Goal: Find specific page/section: Find specific page/section

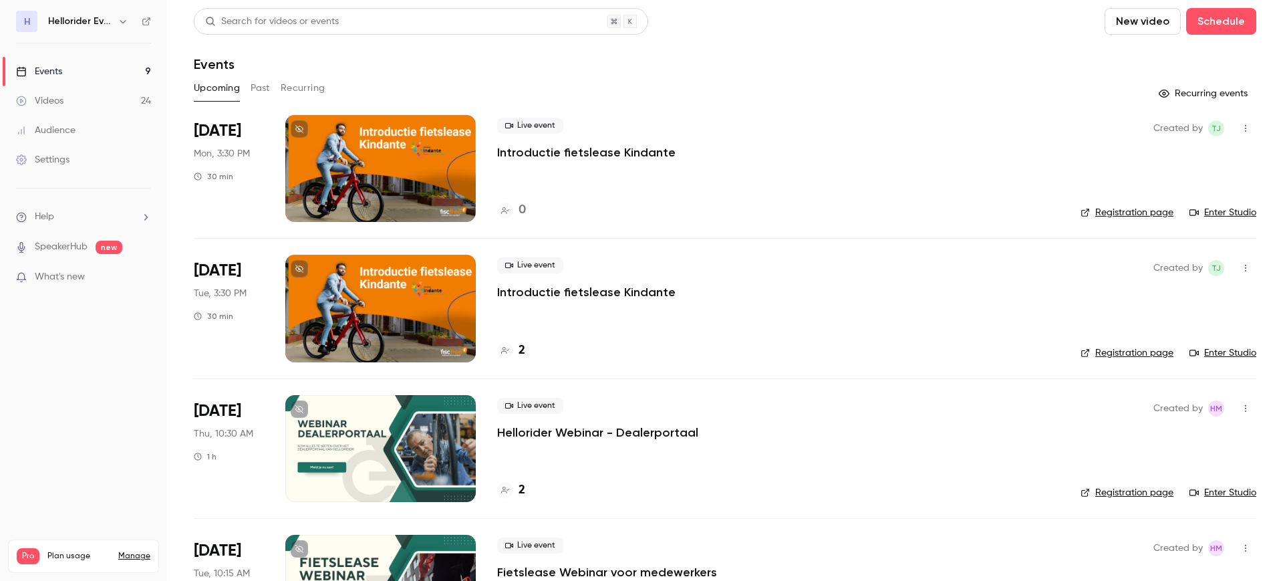
click at [270, 86] on button "Past" at bounding box center [260, 88] width 19 height 21
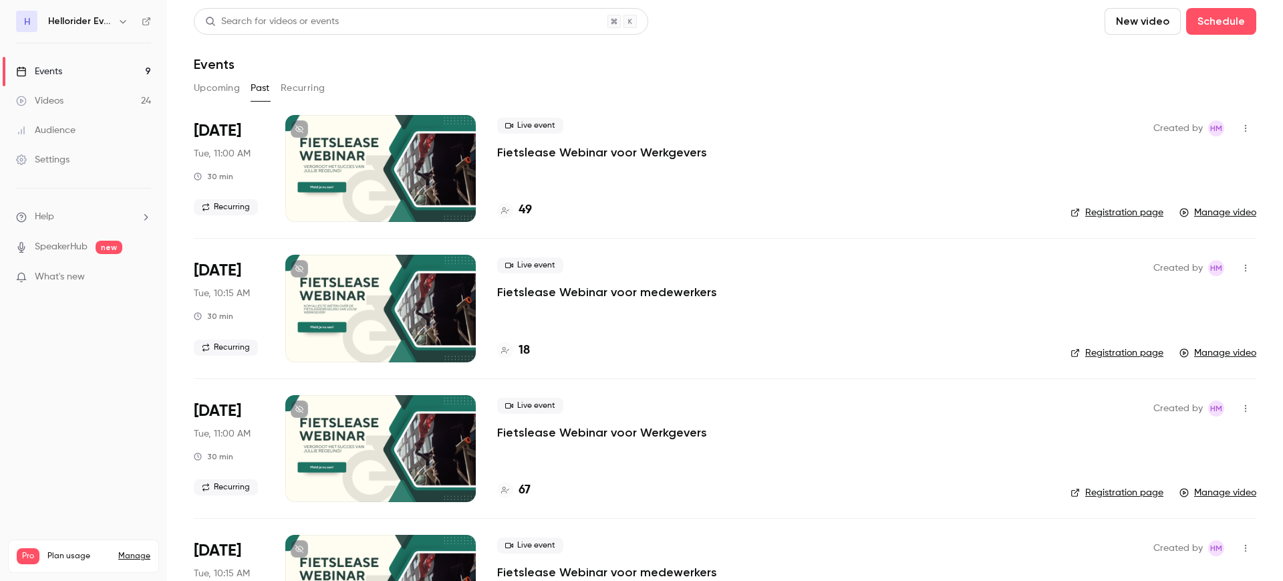
click at [555, 429] on p "Fietslease Webinar voor Werkgevers" at bounding box center [602, 432] width 210 height 16
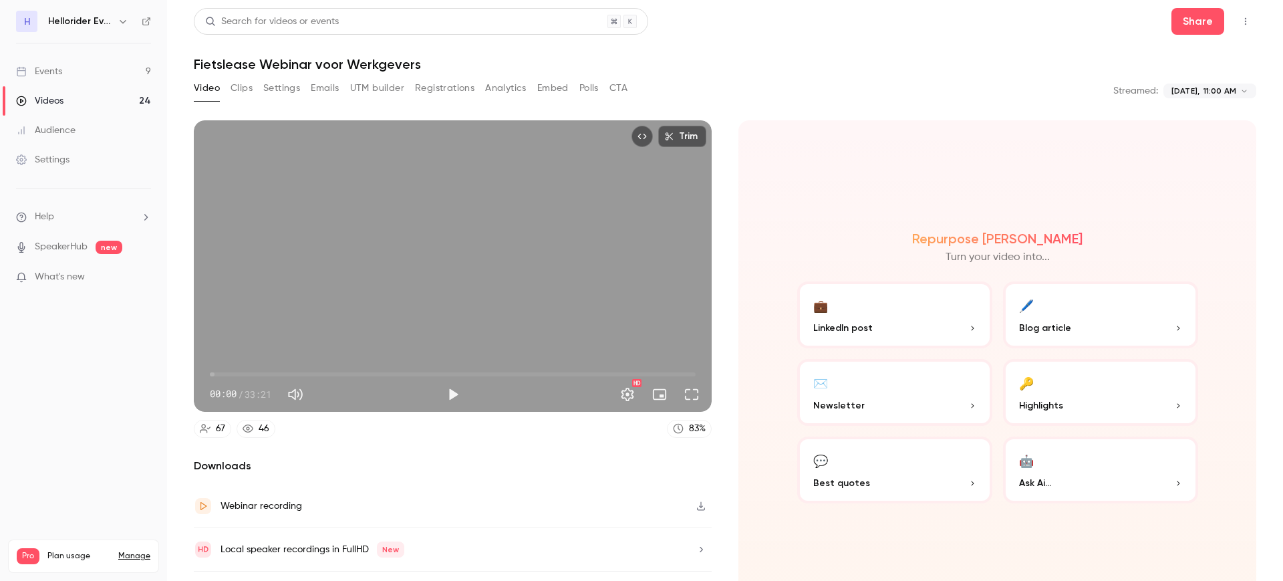
click at [450, 90] on button "Registrations" at bounding box center [444, 88] width 59 height 21
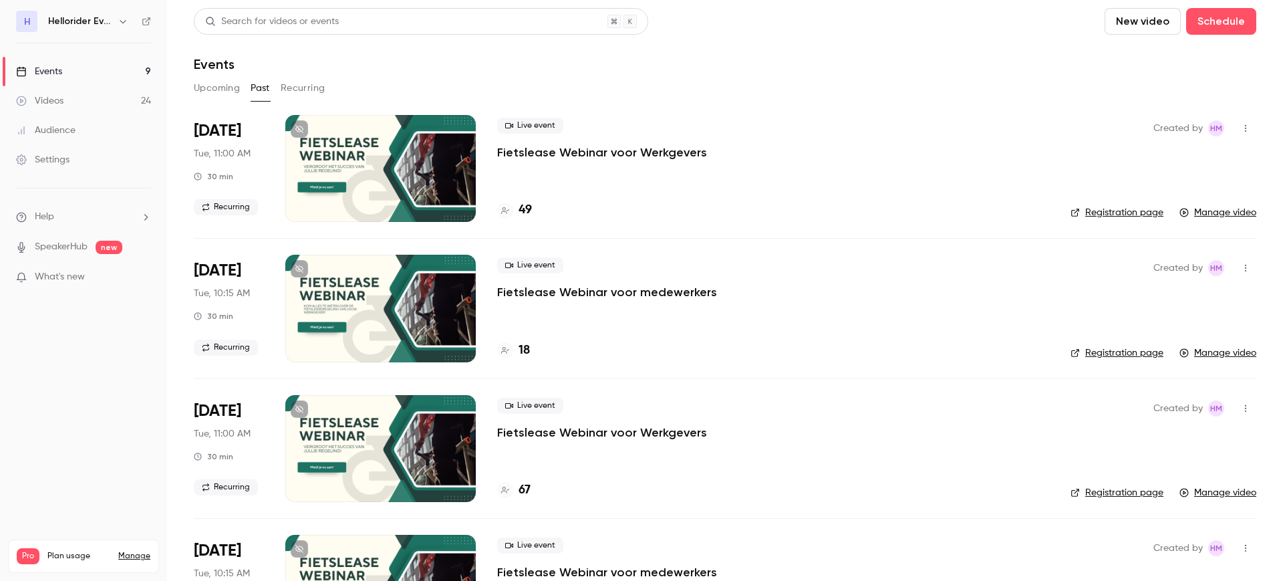
click at [118, 23] on icon "button" at bounding box center [123, 21] width 11 height 11
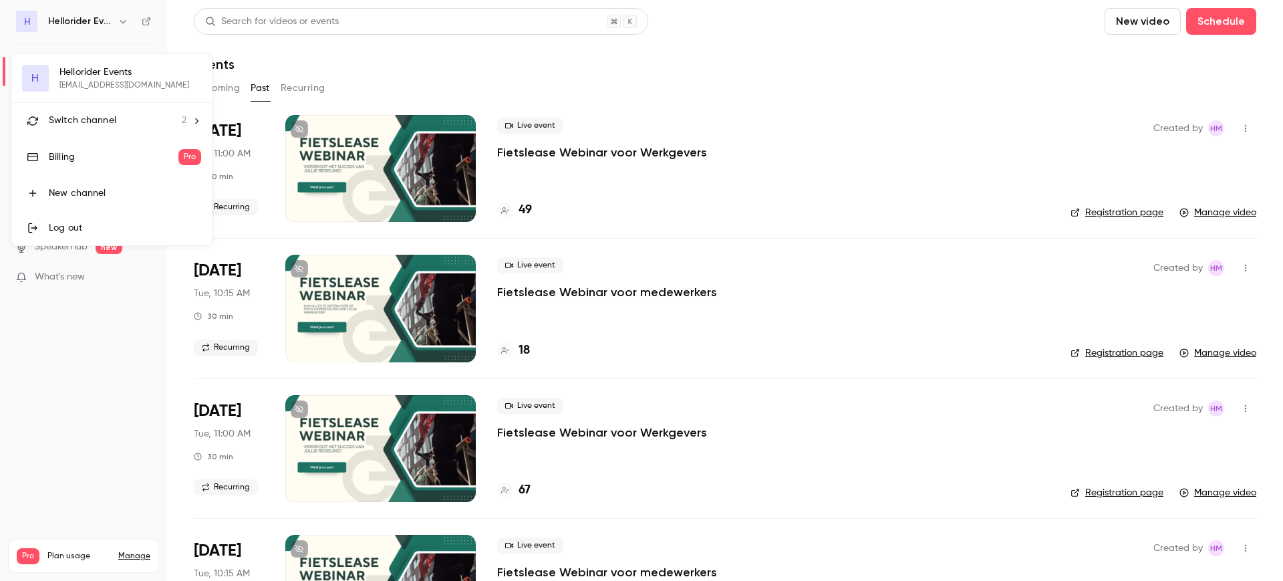
drag, startPoint x: 104, startPoint y: 75, endPoint x: 110, endPoint y: 102, distance: 27.4
click at [110, 102] on div "H Hellorider Events heleen.mostert@hellorider.com Switch channel 2 Billing Pro …" at bounding box center [111, 149] width 200 height 191
click at [110, 119] on span "Switch channel" at bounding box center [82, 121] width 67 height 14
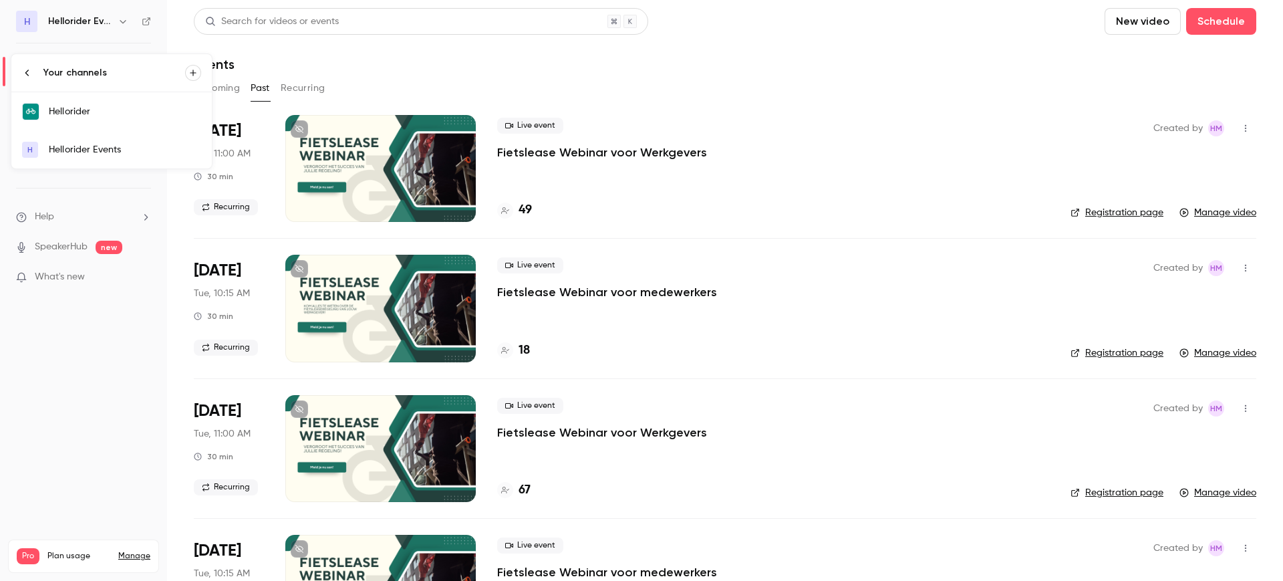
click at [134, 117] on div "Hellorider" at bounding box center [125, 111] width 152 height 13
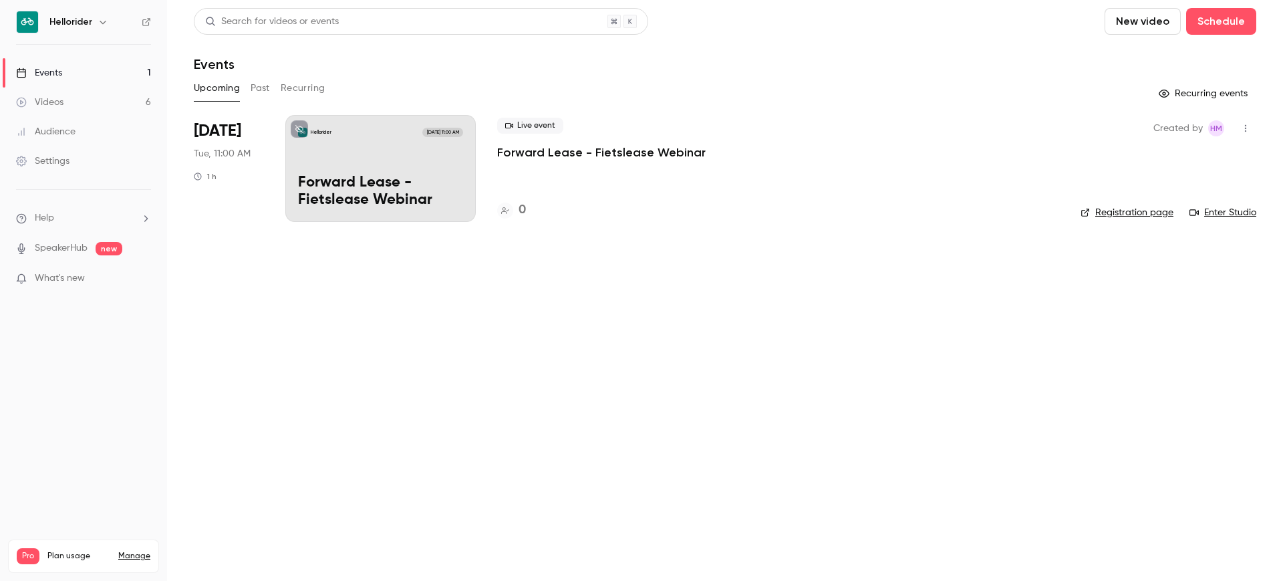
click at [255, 90] on button "Past" at bounding box center [260, 88] width 19 height 21
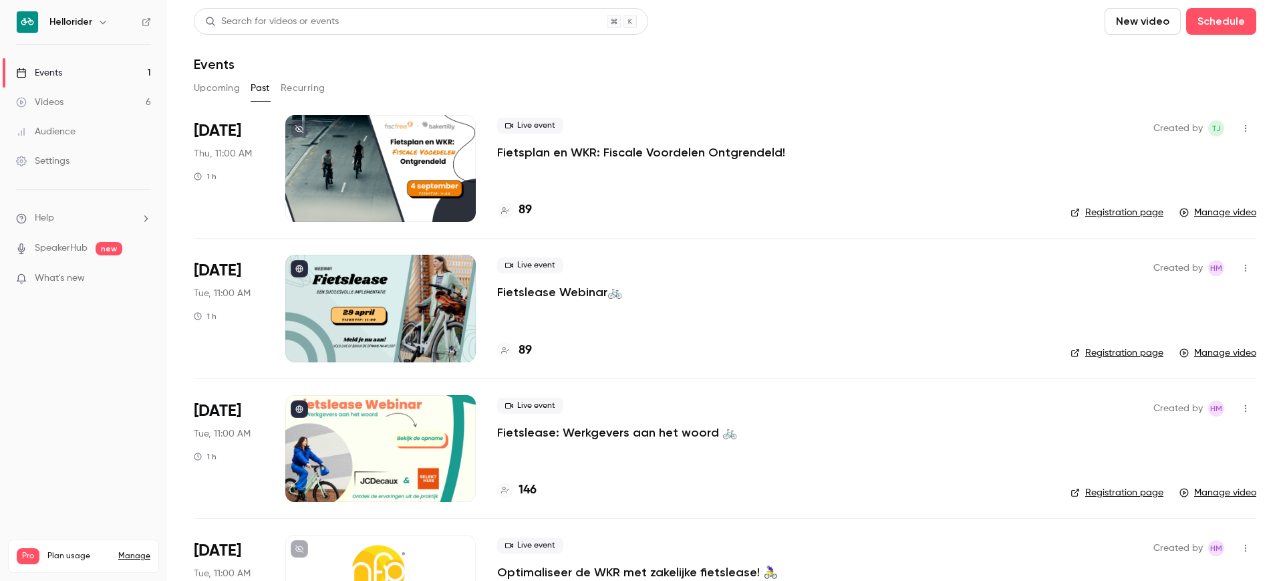
click at [692, 151] on p "Fietsplan en WKR: Fiscale Voordelen Ontgrendeld!" at bounding box center [641, 152] width 288 height 16
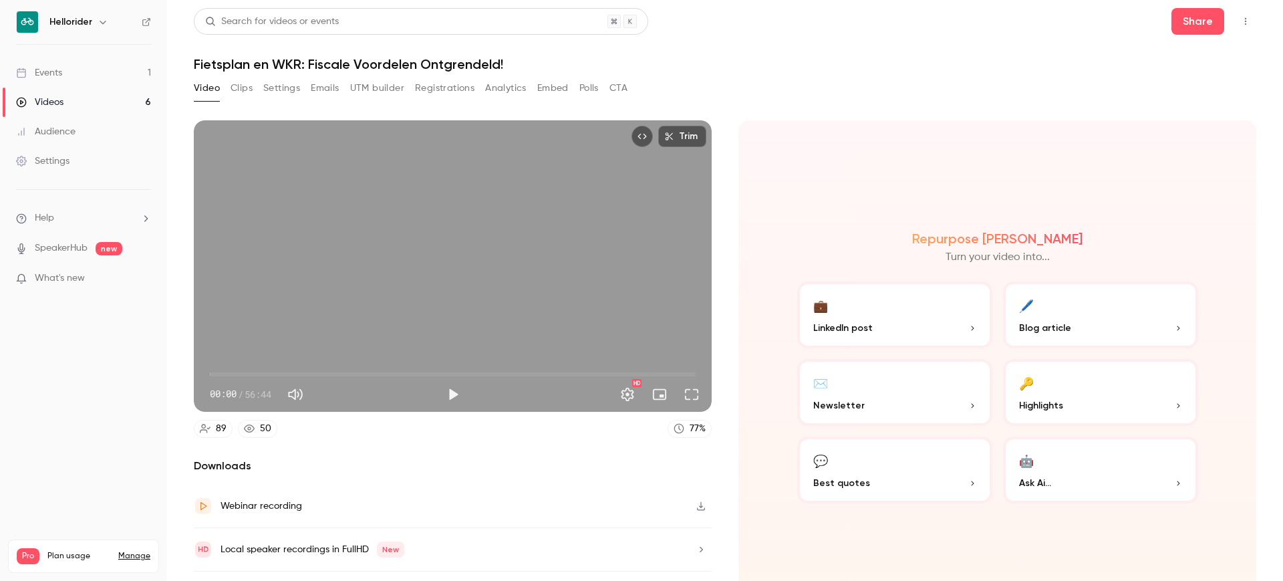
click at [448, 84] on button "Registrations" at bounding box center [444, 88] width 59 height 21
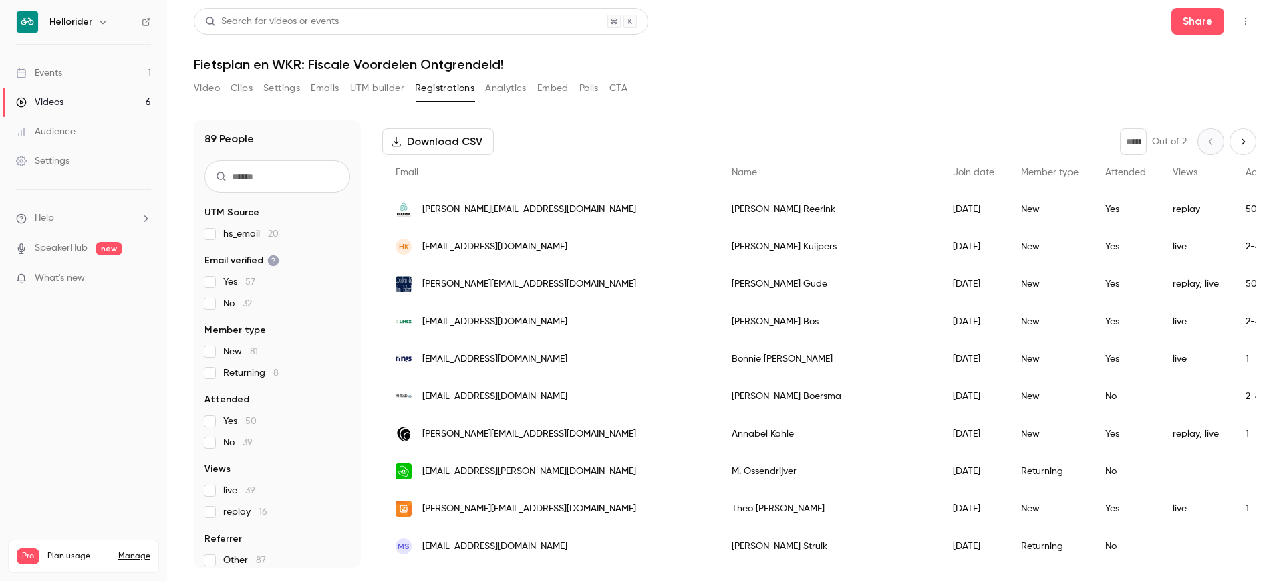
scroll to position [84, 0]
